Goal: Task Accomplishment & Management: Use online tool/utility

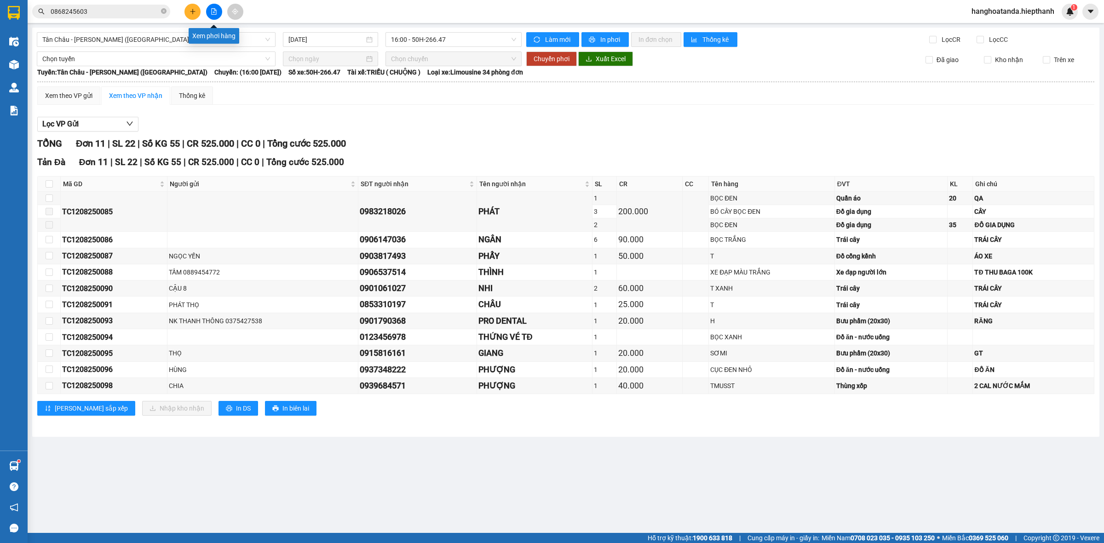
click at [214, 9] on icon "file-add" at bounding box center [214, 11] width 6 height 6
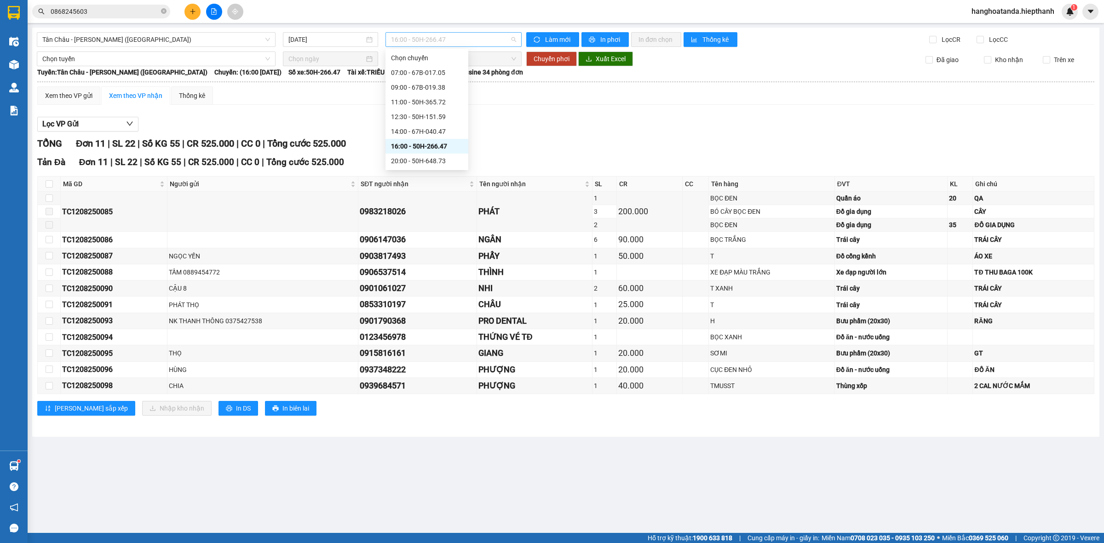
click at [514, 40] on span "16:00 - 50H-266.47" at bounding box center [453, 40] width 125 height 14
click at [410, 160] on div "20:00 - 50H-648.73" at bounding box center [427, 161] width 72 height 10
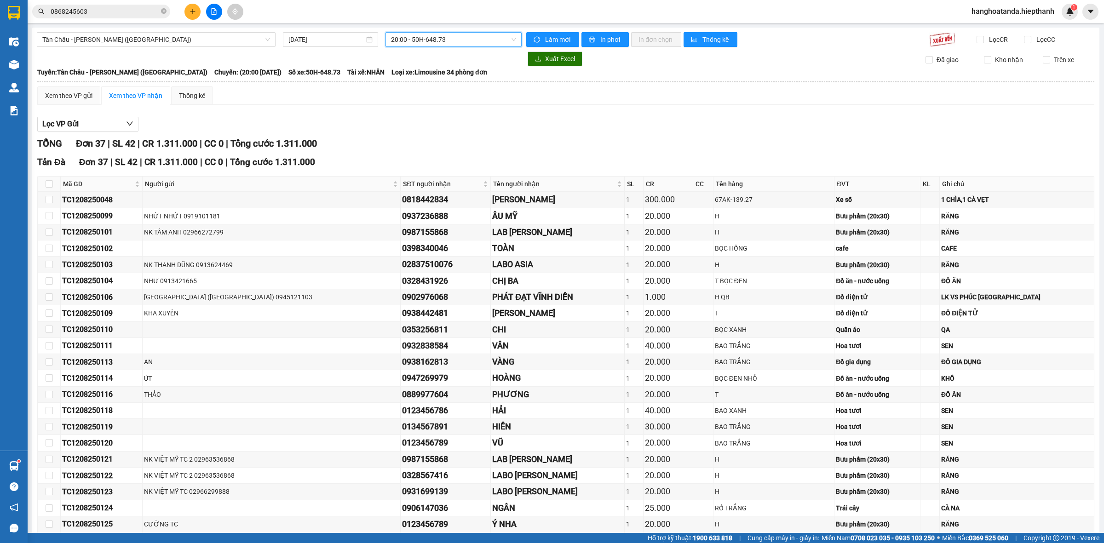
click at [452, 38] on span "20:00 - 50H-648.73" at bounding box center [453, 40] width 125 height 14
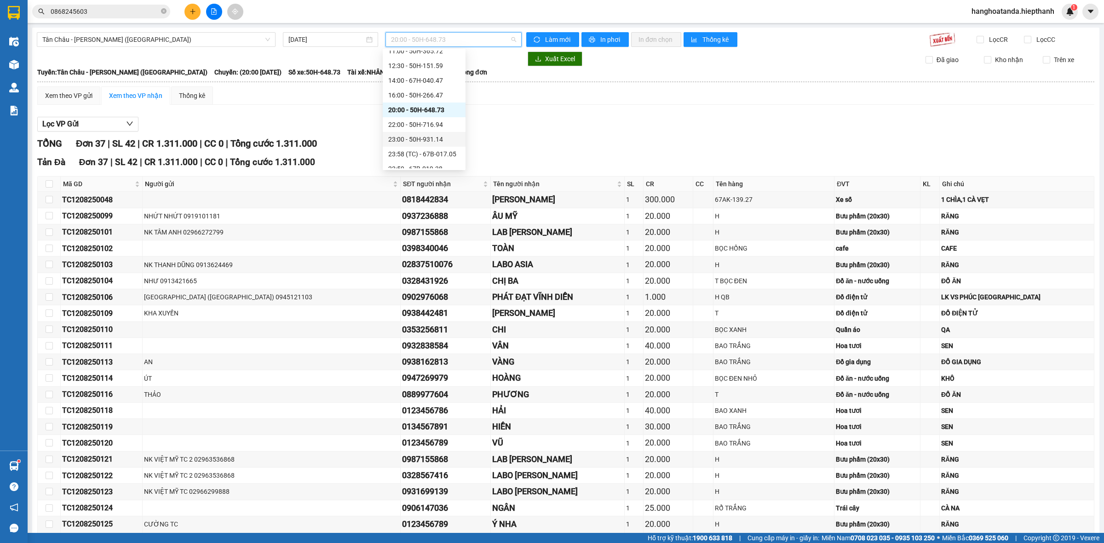
scroll to position [58, 0]
click at [413, 116] on div "22:00 - 50H-716.94" at bounding box center [424, 117] width 72 height 10
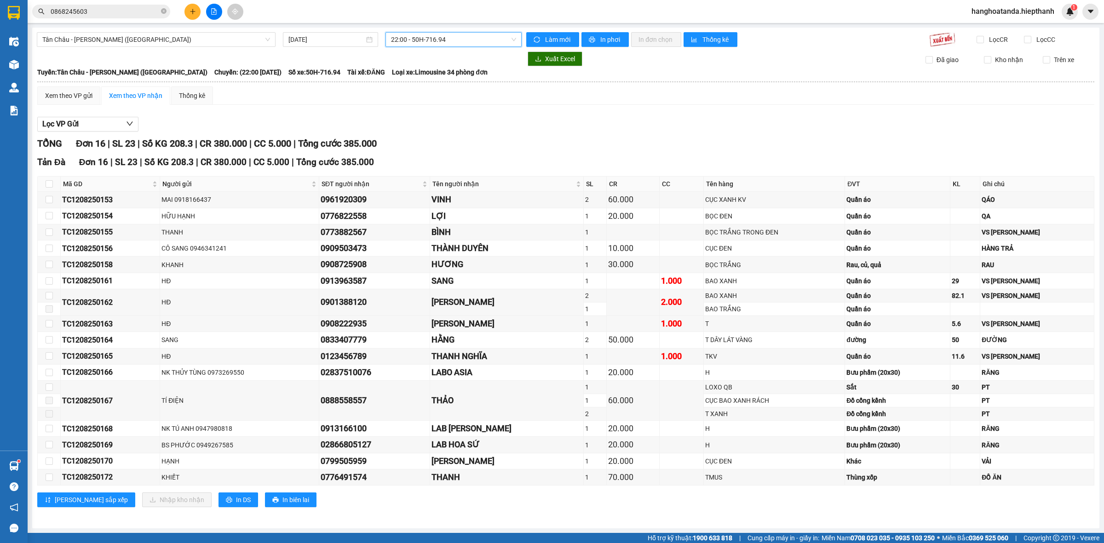
click at [452, 42] on span "22:00 - 50H-716.94" at bounding box center [453, 40] width 125 height 14
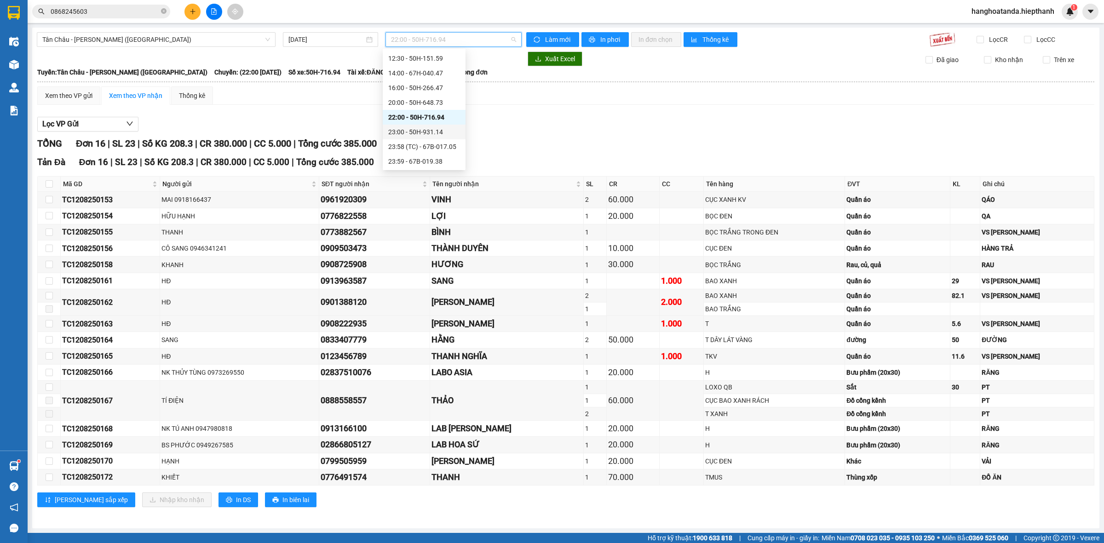
click at [438, 125] on div "23:00 - 50H-931.14" at bounding box center [424, 132] width 83 height 15
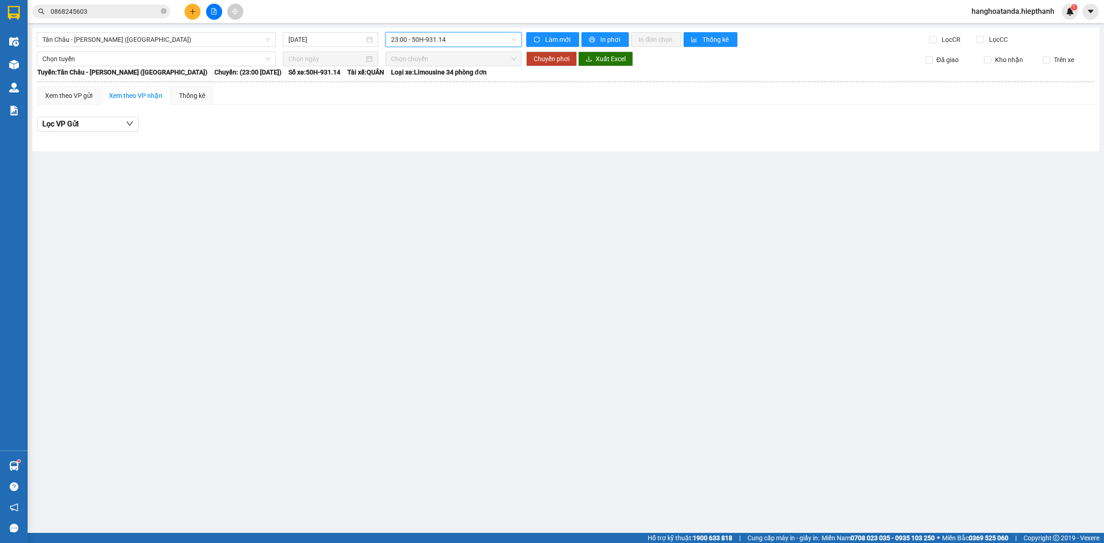
click at [449, 40] on span "23:00 - 50H-931.14" at bounding box center [453, 40] width 125 height 14
click at [440, 142] on div "23:58 (TC) - 67B-017.05" at bounding box center [427, 147] width 72 height 10
click at [458, 36] on span "23:58 (TC) - 67B-017.05" at bounding box center [453, 40] width 125 height 14
click at [428, 159] on div "23:59 - 67B-019.38" at bounding box center [427, 161] width 72 height 10
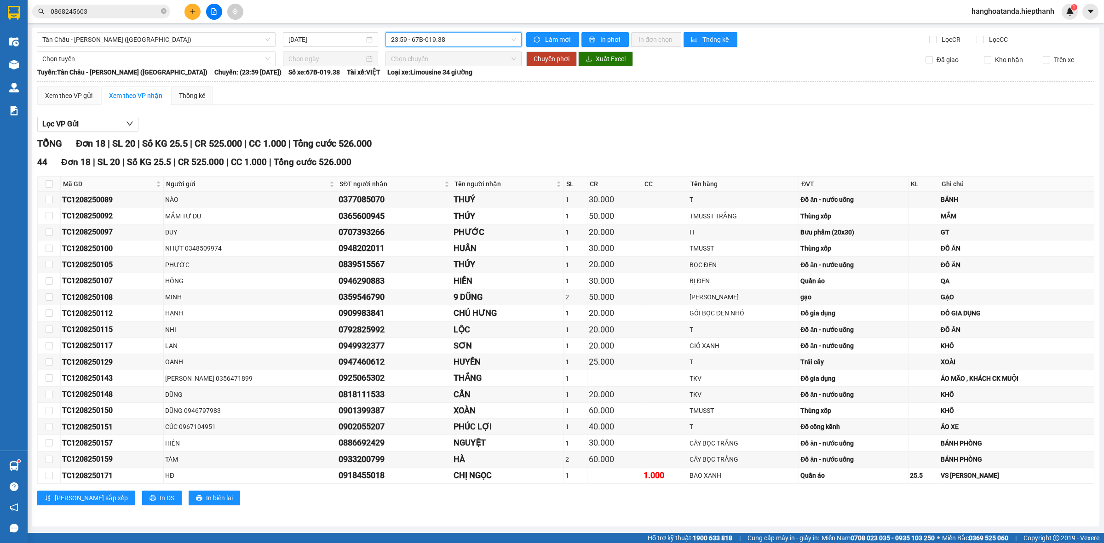
click at [451, 33] on span "23:59 - 67B-019.38" at bounding box center [453, 40] width 125 height 14
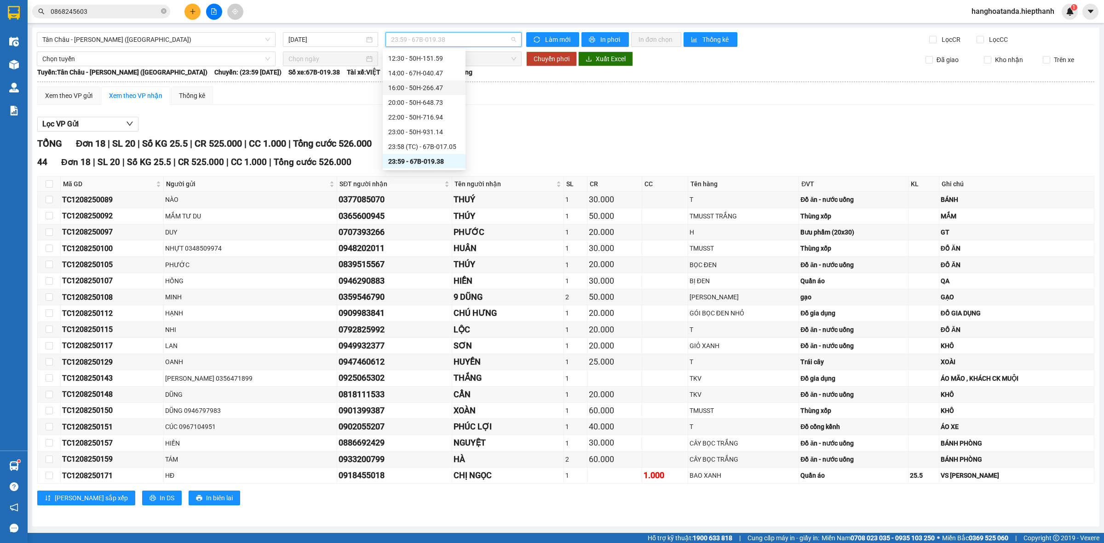
click at [431, 91] on div "16:00 - 50H-266.47" at bounding box center [424, 88] width 72 height 10
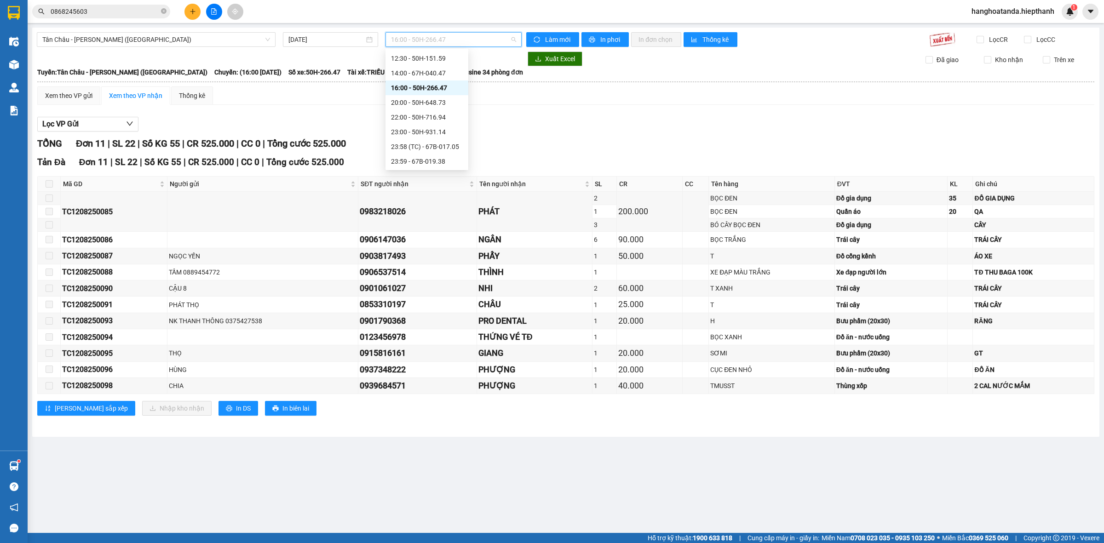
click at [491, 33] on span "16:00 - 50H-266.47" at bounding box center [453, 40] width 125 height 14
click at [430, 102] on div "20:00 - 50H-648.73" at bounding box center [427, 103] width 72 height 10
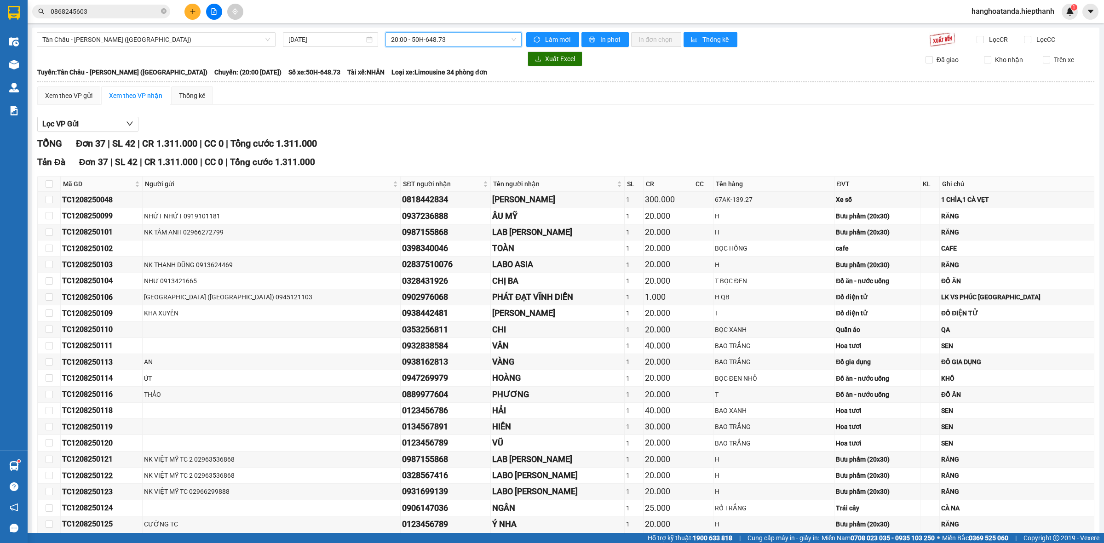
click at [424, 41] on span "20:00 - 50H-648.73" at bounding box center [453, 40] width 125 height 14
click at [422, 119] on div "22:00 - 50H-716.94" at bounding box center [424, 117] width 72 height 10
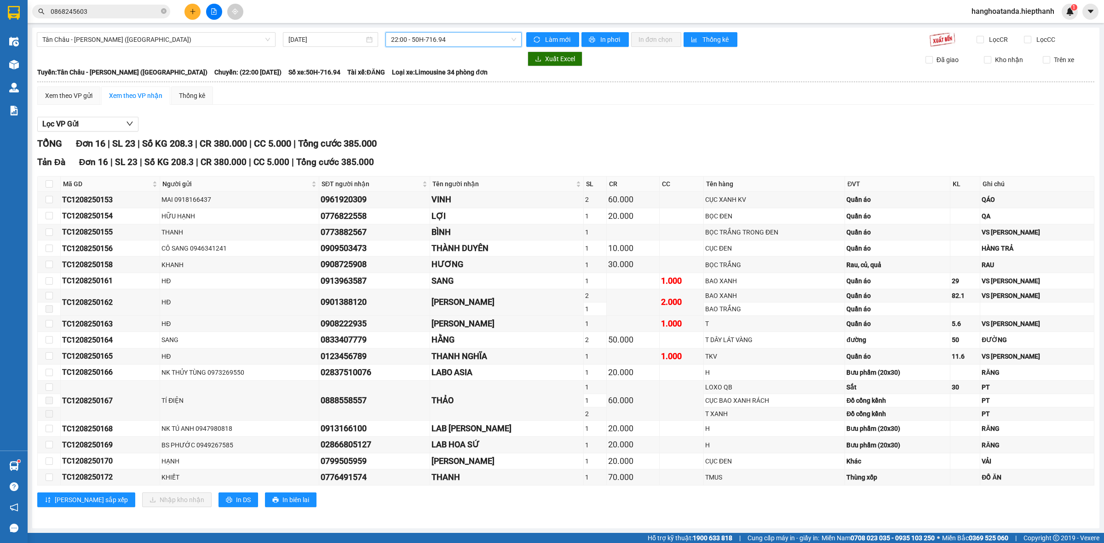
click at [453, 38] on span "22:00 - 50H-716.94" at bounding box center [453, 40] width 125 height 14
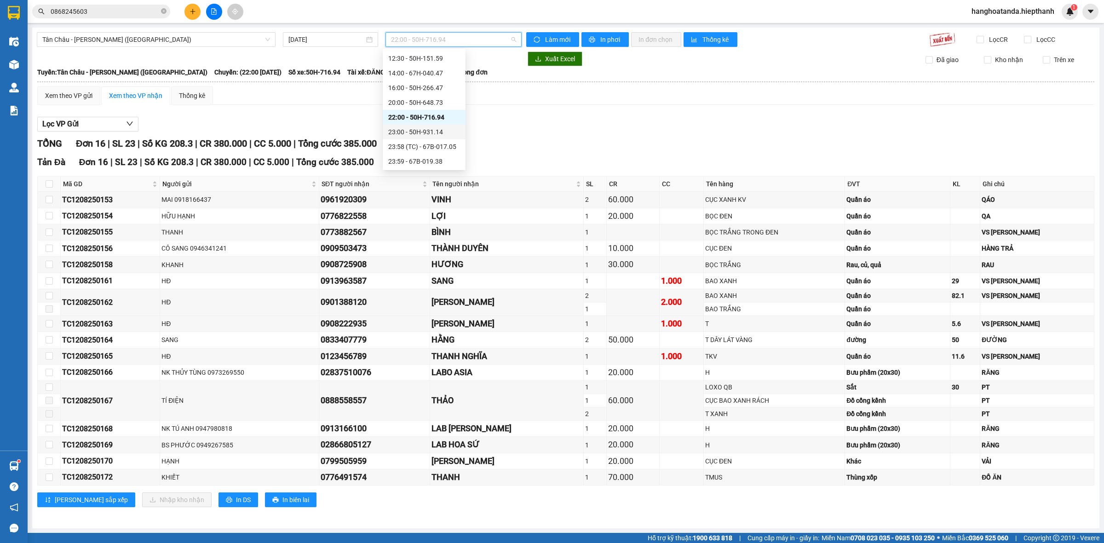
click at [438, 127] on div "23:00 - 50H-931.14" at bounding box center [424, 132] width 72 height 10
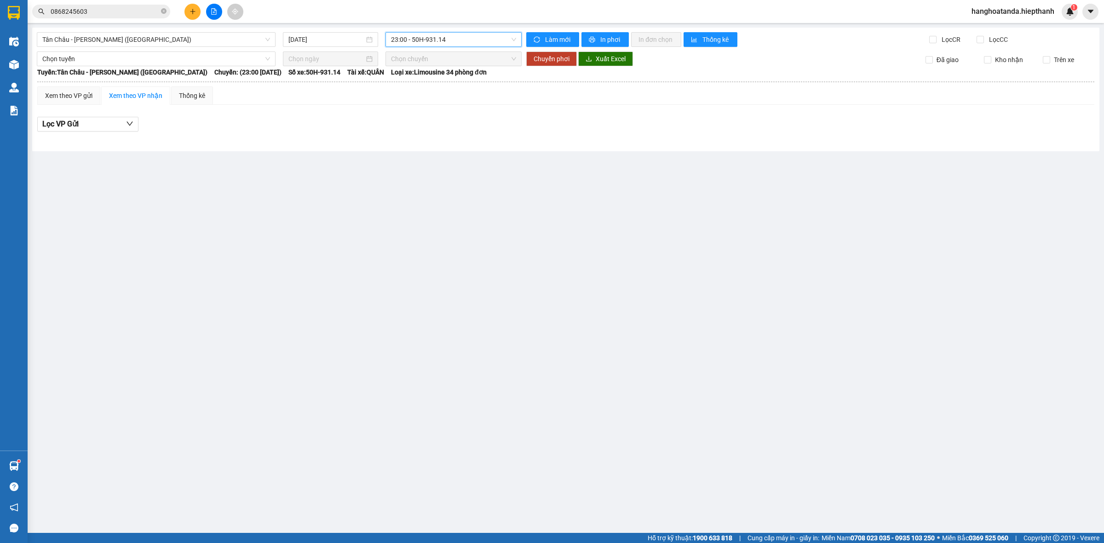
drag, startPoint x: 471, startPoint y: 36, endPoint x: 456, endPoint y: 87, distance: 53.8
click at [470, 37] on span "23:00 - 50H-931.14" at bounding box center [453, 40] width 125 height 14
click at [428, 123] on div "22:00 - 50H-716.94" at bounding box center [426, 117] width 83 height 15
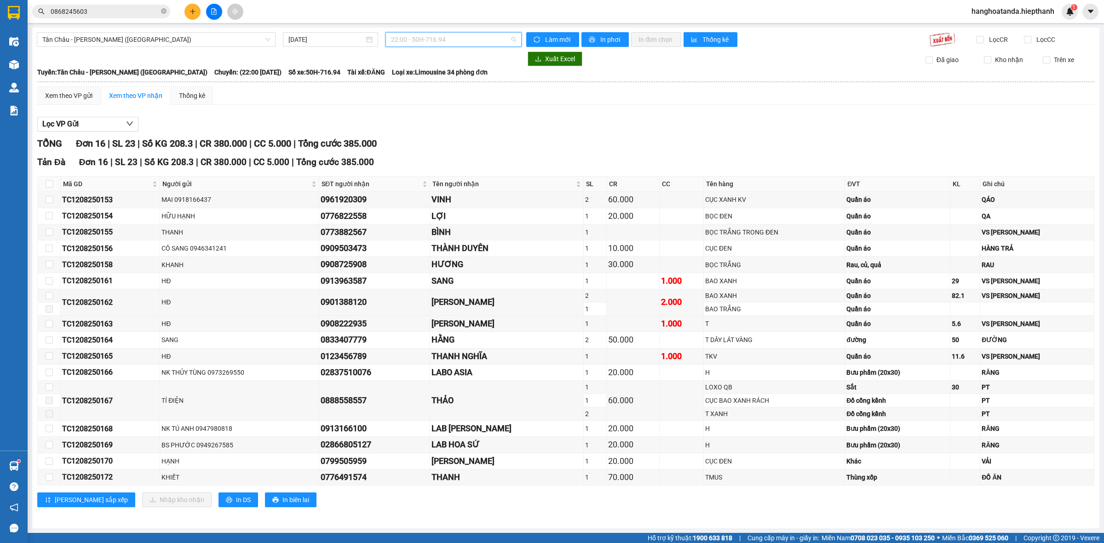
click at [478, 38] on span "22:00 - 50H-716.94" at bounding box center [453, 40] width 125 height 14
click at [412, 128] on div "23:00 - 50H-931.14" at bounding box center [424, 132] width 72 height 10
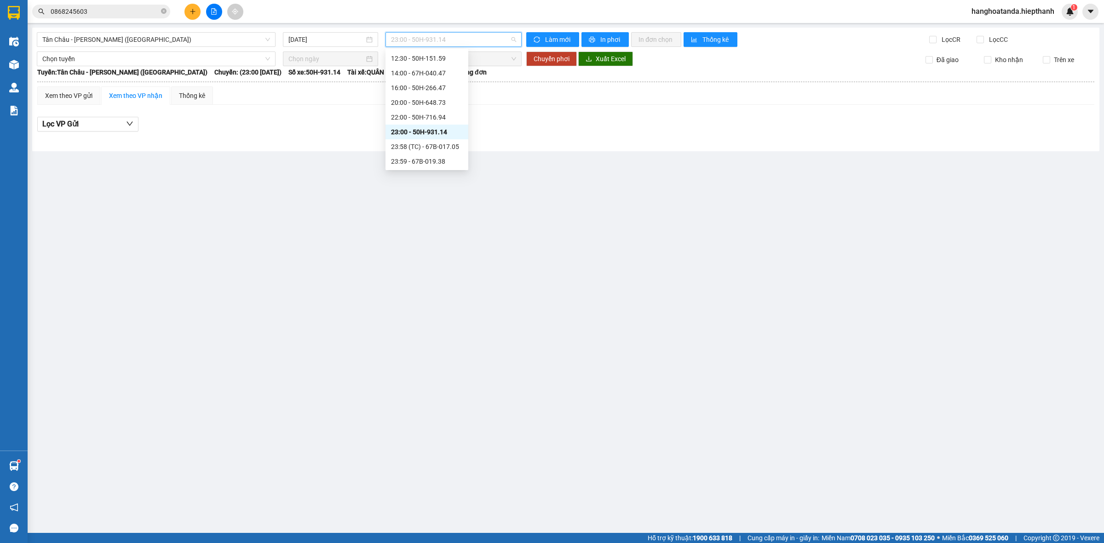
click at [491, 37] on span "23:00 - 50H-931.14" at bounding box center [453, 40] width 125 height 14
click at [431, 144] on div "23:58 (TC) - 67B-017.05" at bounding box center [427, 147] width 72 height 10
click at [472, 40] on span "23:58 (TC) - 67B-017.05" at bounding box center [453, 40] width 125 height 14
click at [430, 161] on div "23:59 - 67B-019.38" at bounding box center [427, 161] width 72 height 10
